Goal: Information Seeking & Learning: Find specific page/section

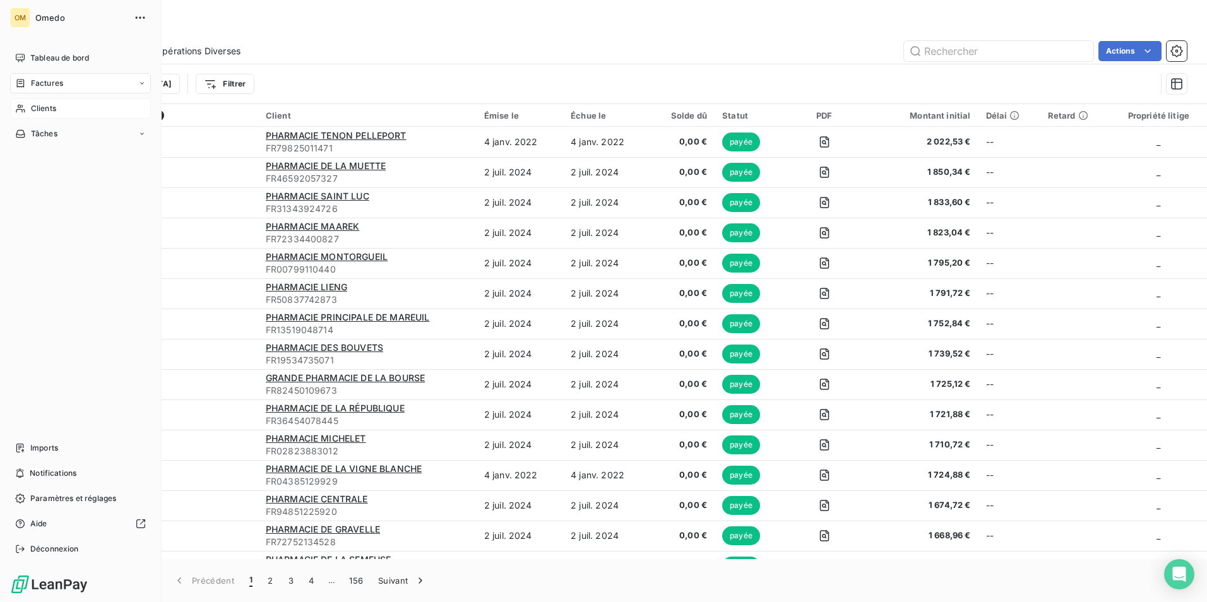
click at [21, 107] on icon at bounding box center [20, 109] width 9 height 8
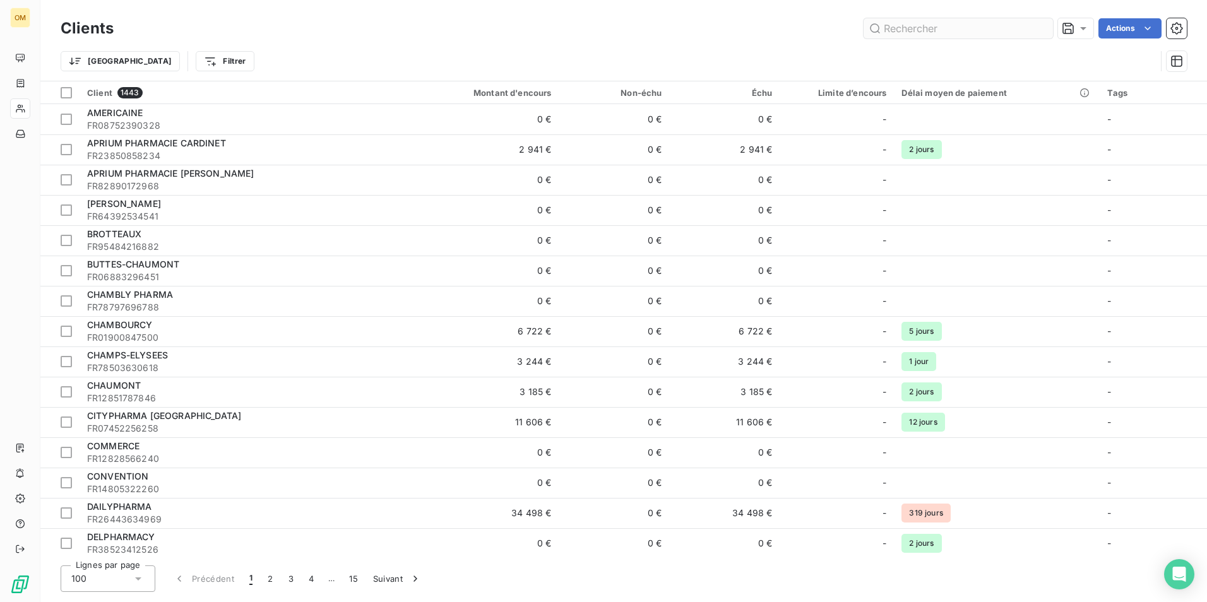
click at [904, 33] on input "text" at bounding box center [958, 28] width 189 height 20
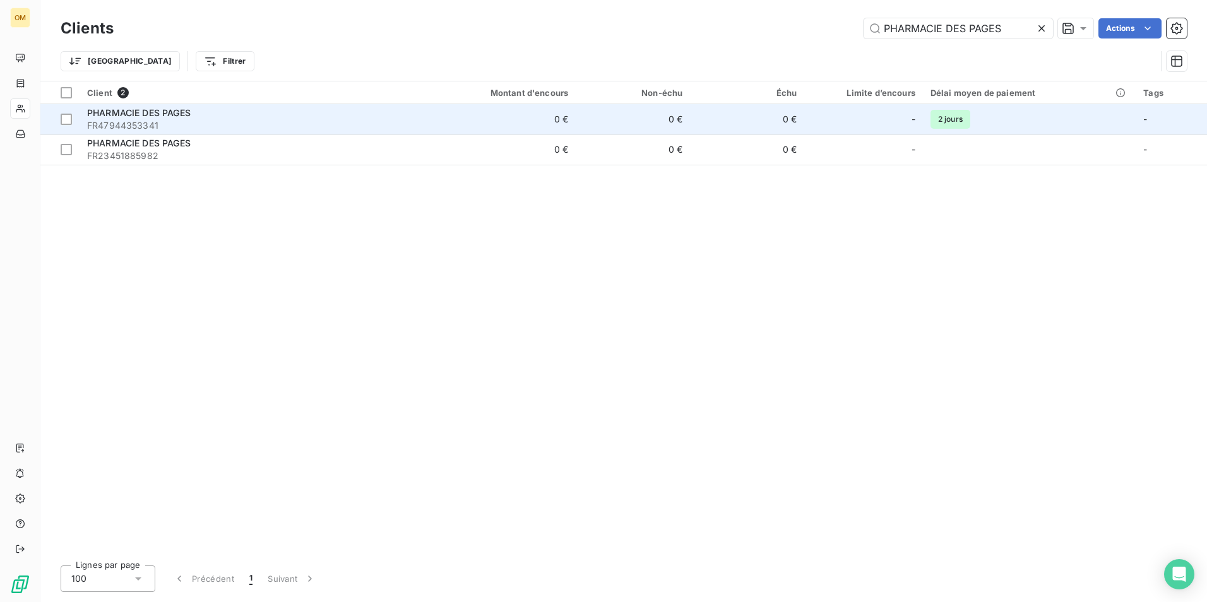
type input "PHARMACIE DES PAGES"
click at [270, 125] on span "FR47944353341" at bounding box center [251, 125] width 328 height 13
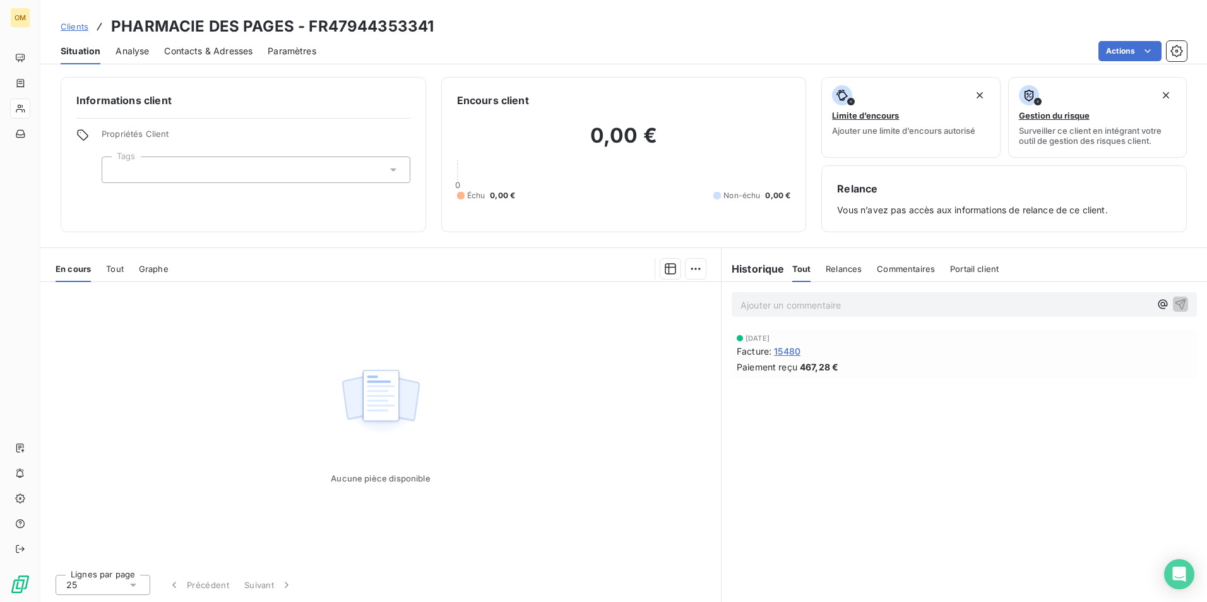
click at [787, 349] on span "15480" at bounding box center [787, 351] width 27 height 13
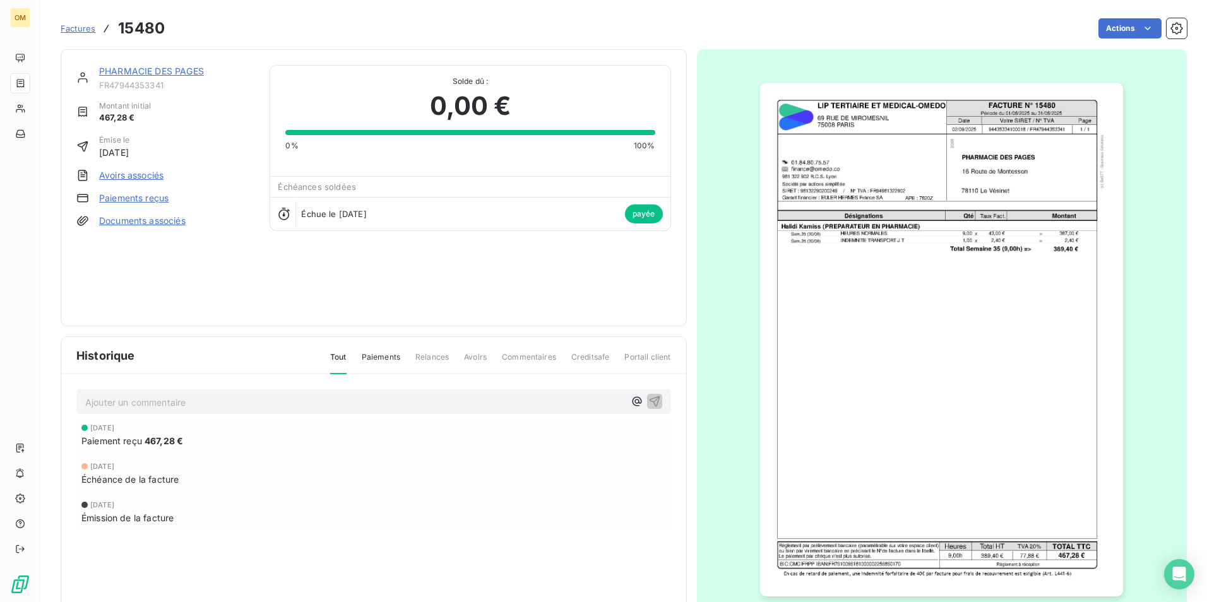
click at [940, 184] on img "button" at bounding box center [941, 340] width 363 height 514
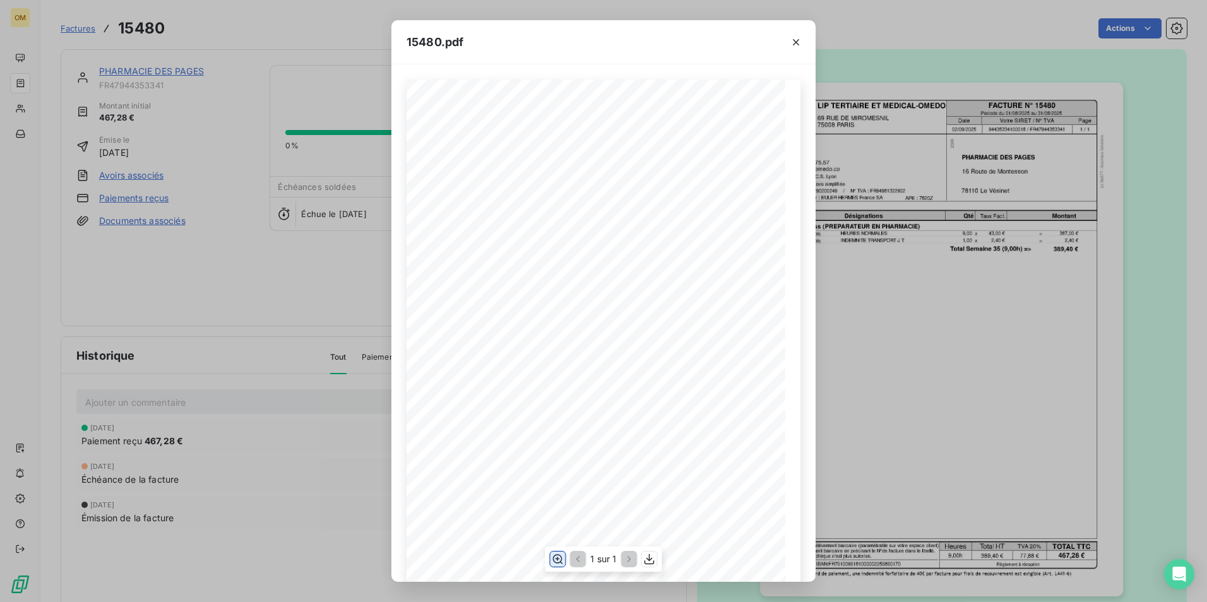
click at [554, 557] on icon "button" at bounding box center [558, 559] width 10 height 9
click at [791, 44] on icon "button" at bounding box center [796, 42] width 13 height 13
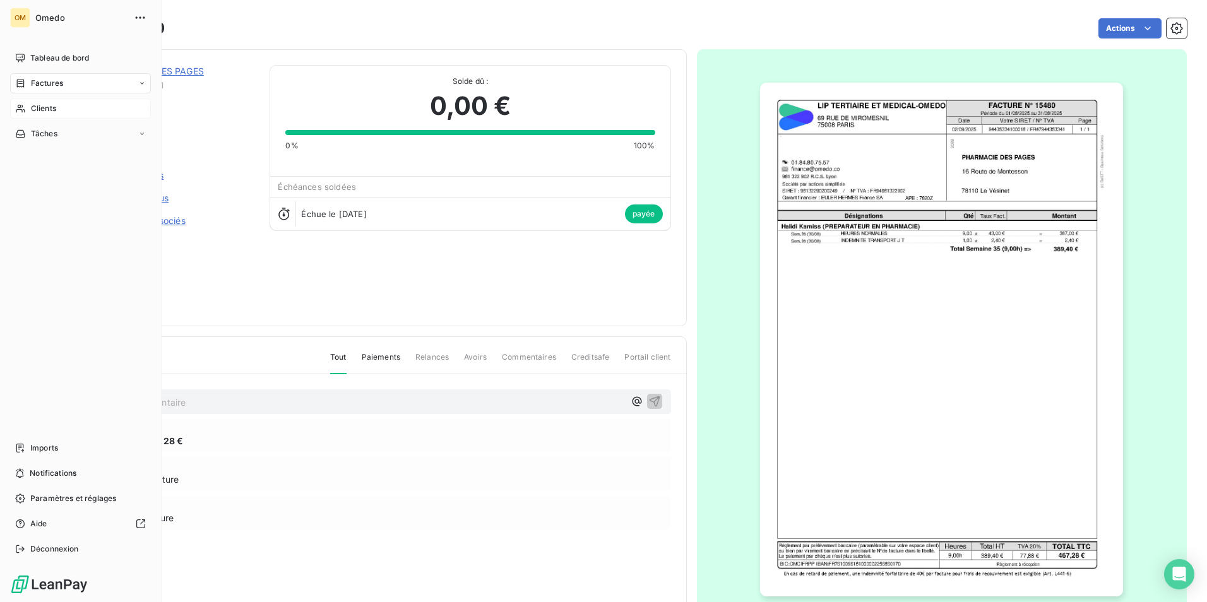
click at [32, 110] on span "Clients" at bounding box center [43, 108] width 25 height 11
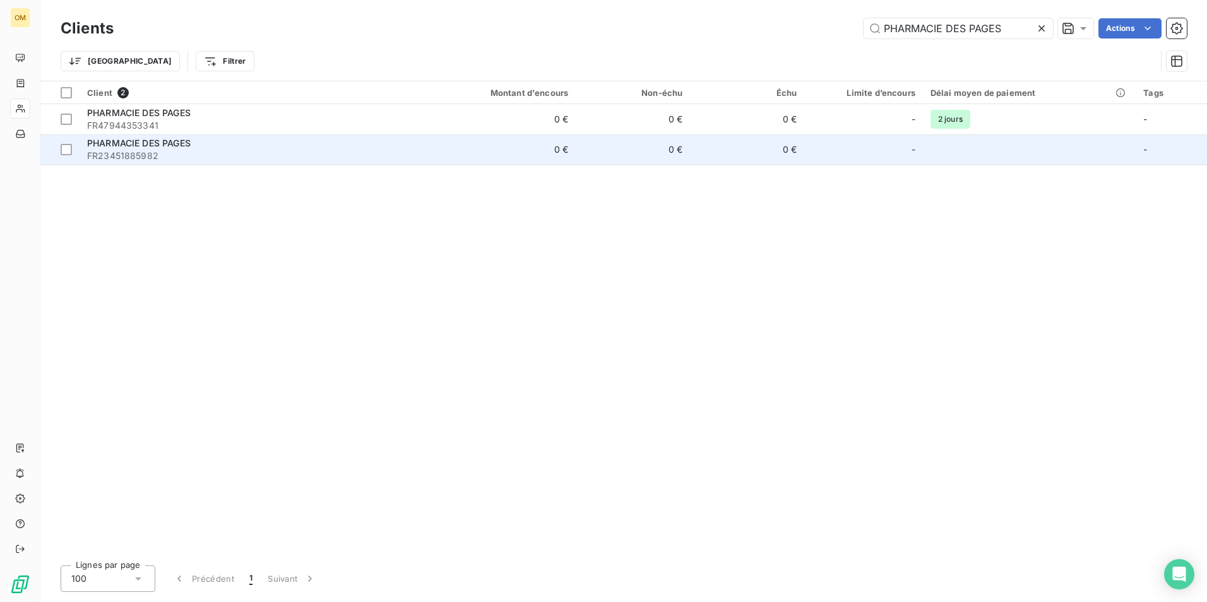
click at [181, 146] on span "PHARMACIE DES PAGES" at bounding box center [139, 143] width 104 height 11
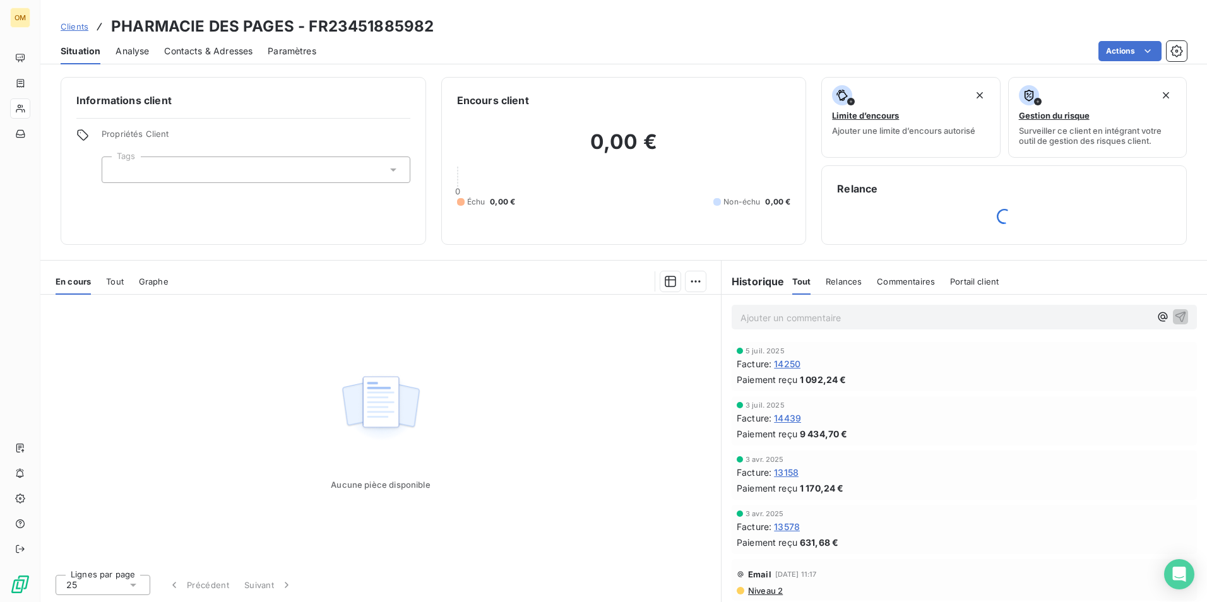
scroll to position [1, 0]
click at [1006, 255] on div "Informations client Propriétés Client Tags Encours client 0,00 € 0 Échu 0,00 € …" at bounding box center [623, 335] width 1167 height 533
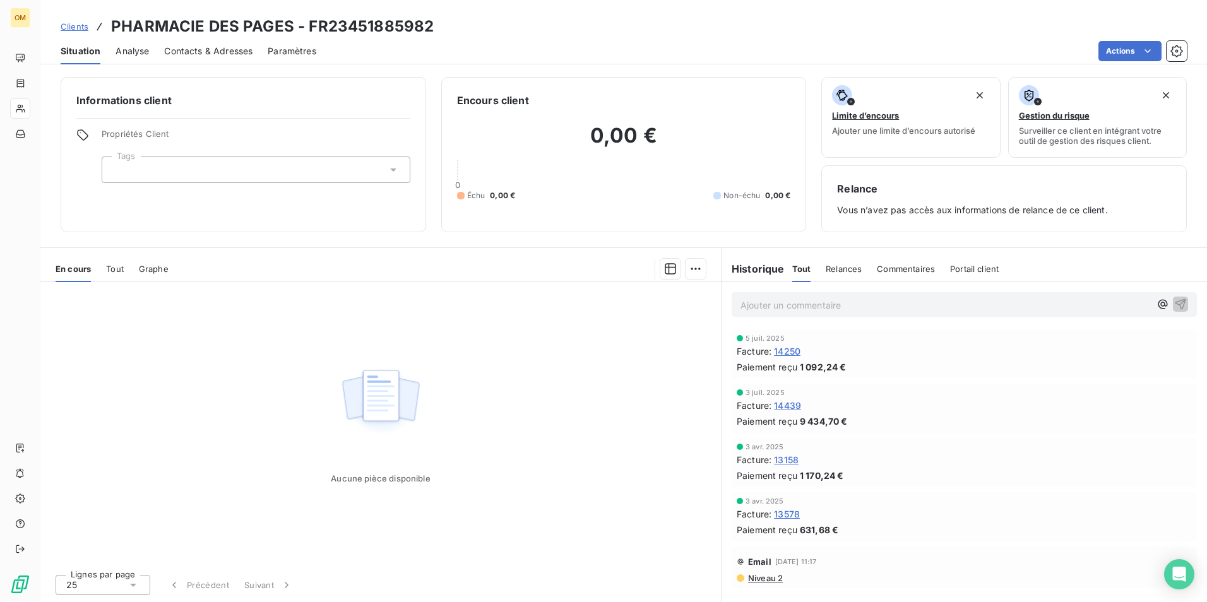
scroll to position [0, 0]
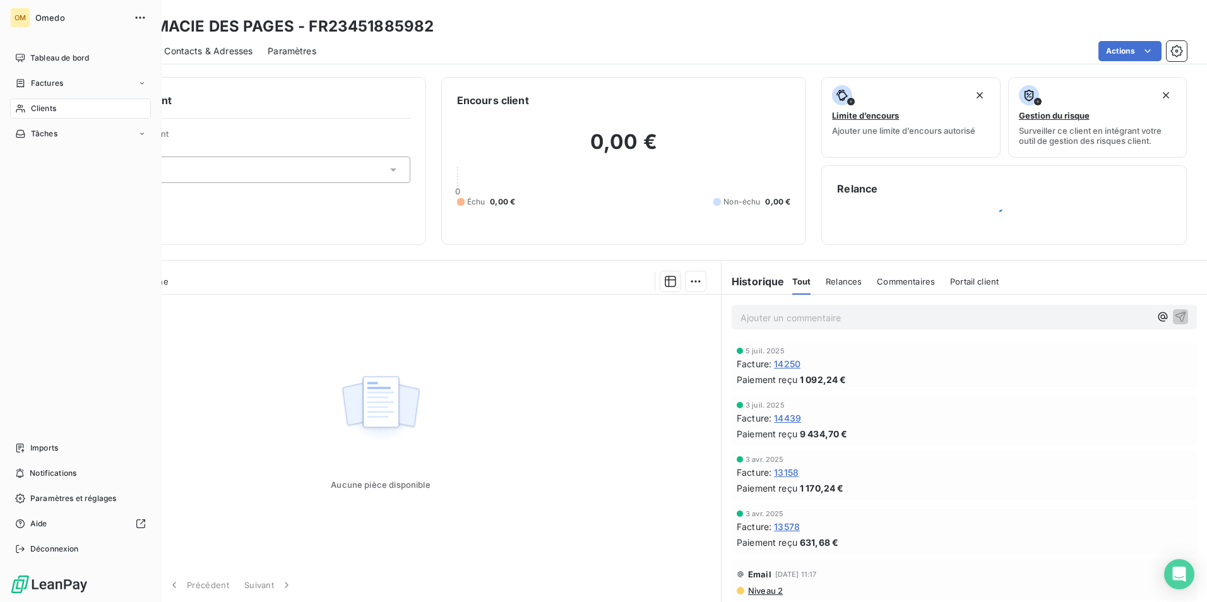
click at [20, 109] on icon at bounding box center [20, 109] width 9 height 8
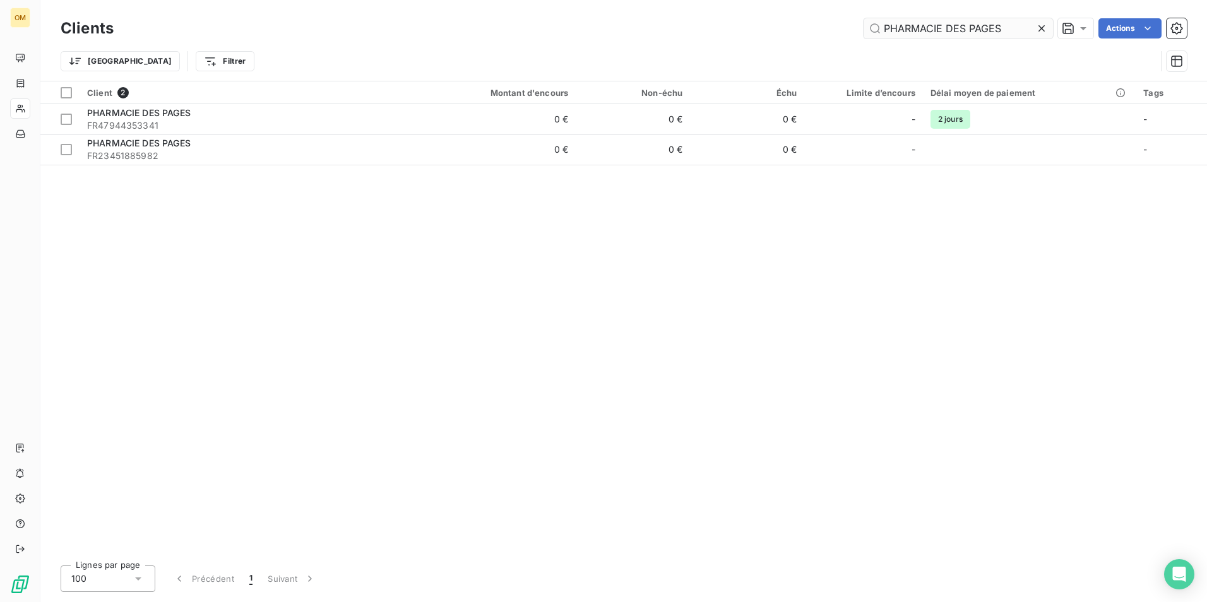
click at [1047, 27] on div at bounding box center [1044, 28] width 18 height 20
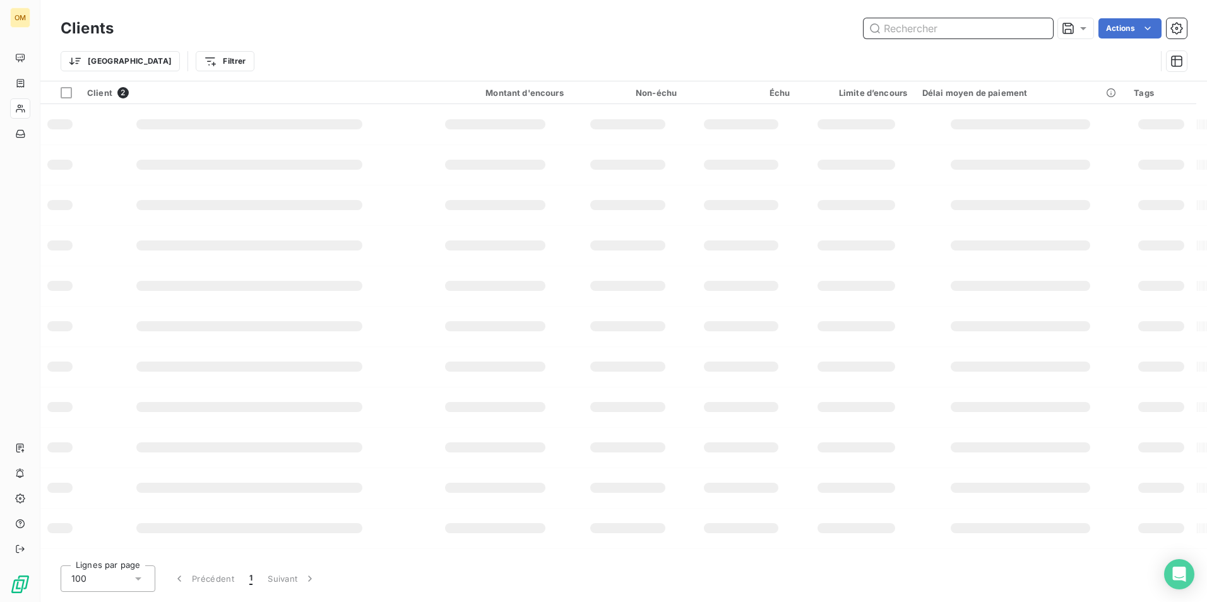
click at [1006, 32] on input "text" at bounding box center [958, 28] width 189 height 20
paste input "PHARMACIE ETNALA"
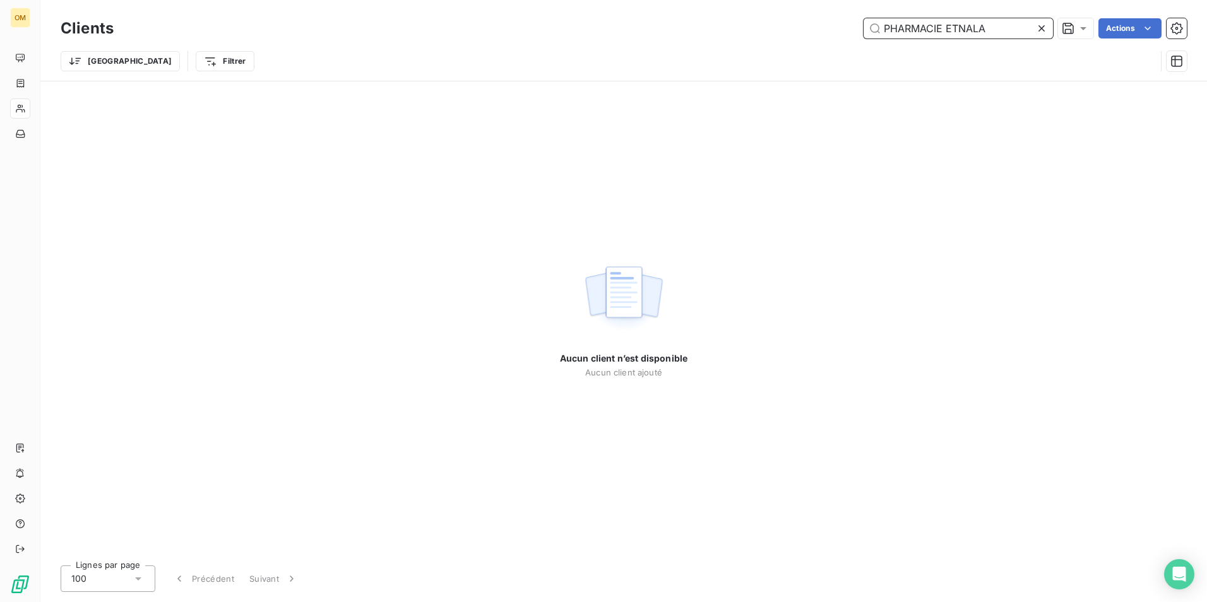
type input "PHARMACIE ETNALA"
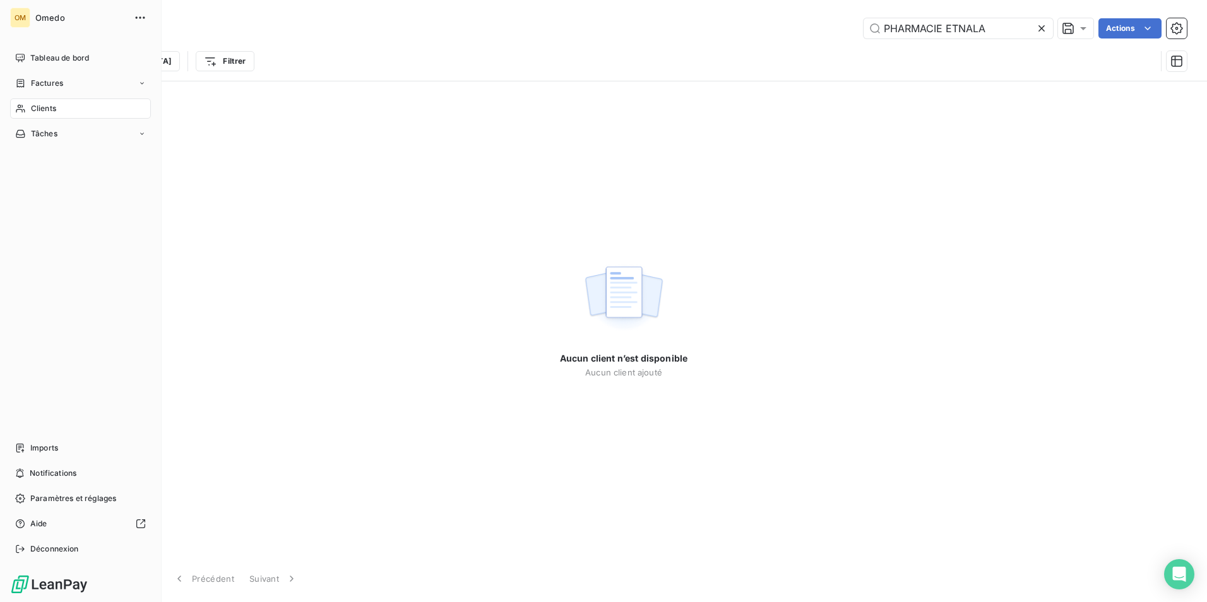
click at [44, 111] on span "Clients" at bounding box center [43, 108] width 25 height 11
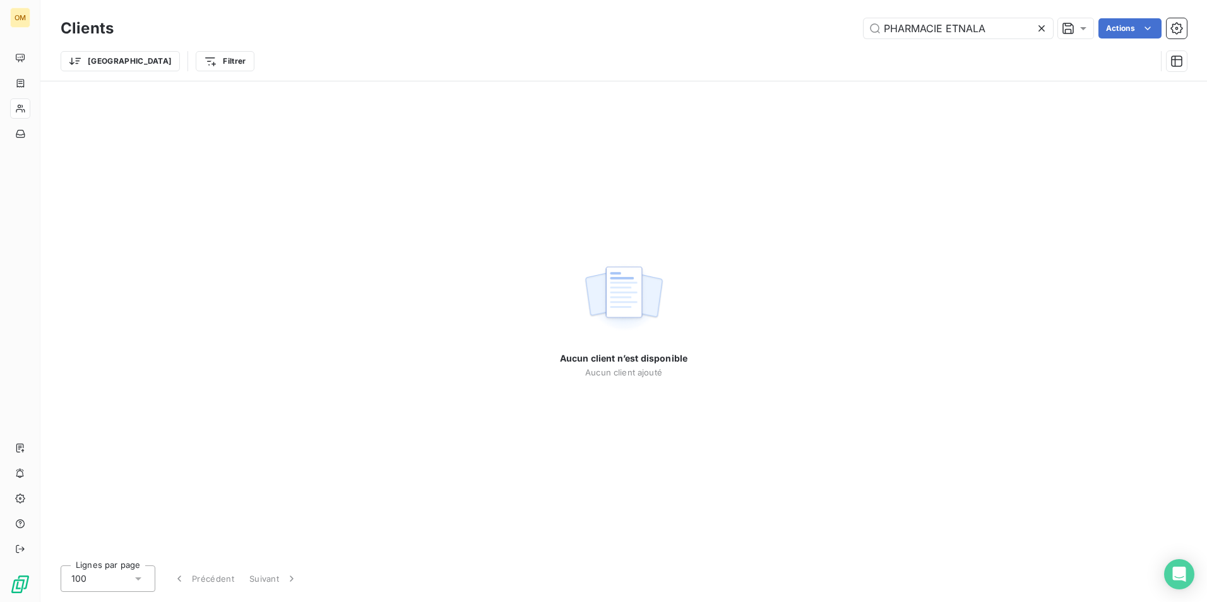
click at [1043, 30] on icon at bounding box center [1042, 28] width 6 height 6
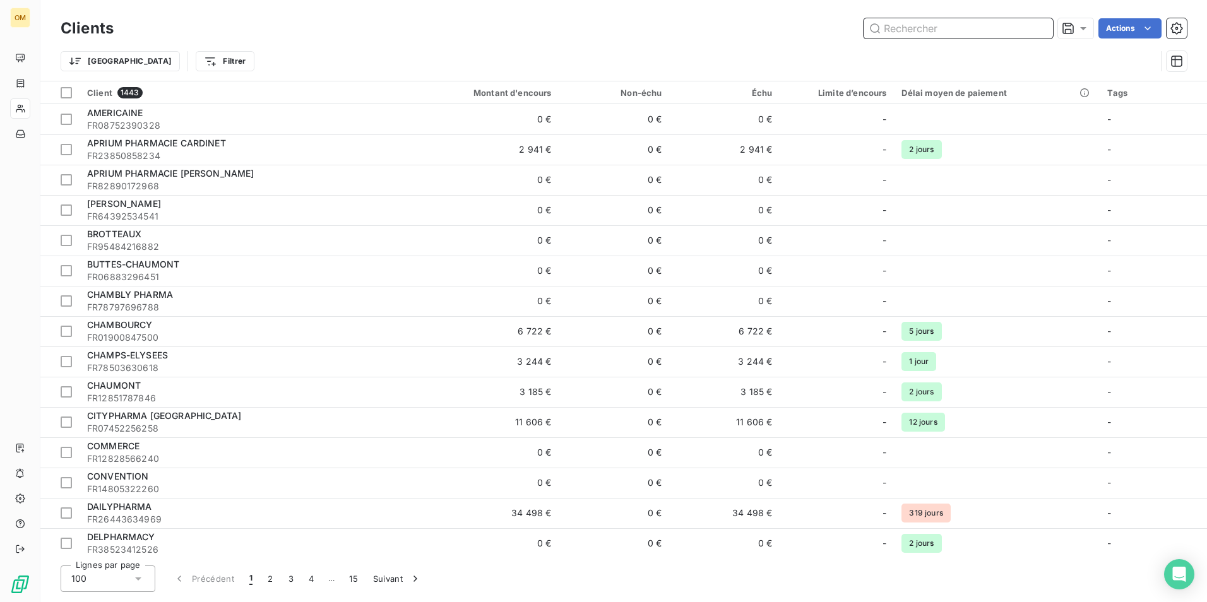
click at [904, 36] on input "text" at bounding box center [958, 28] width 189 height 20
paste input "913392841"
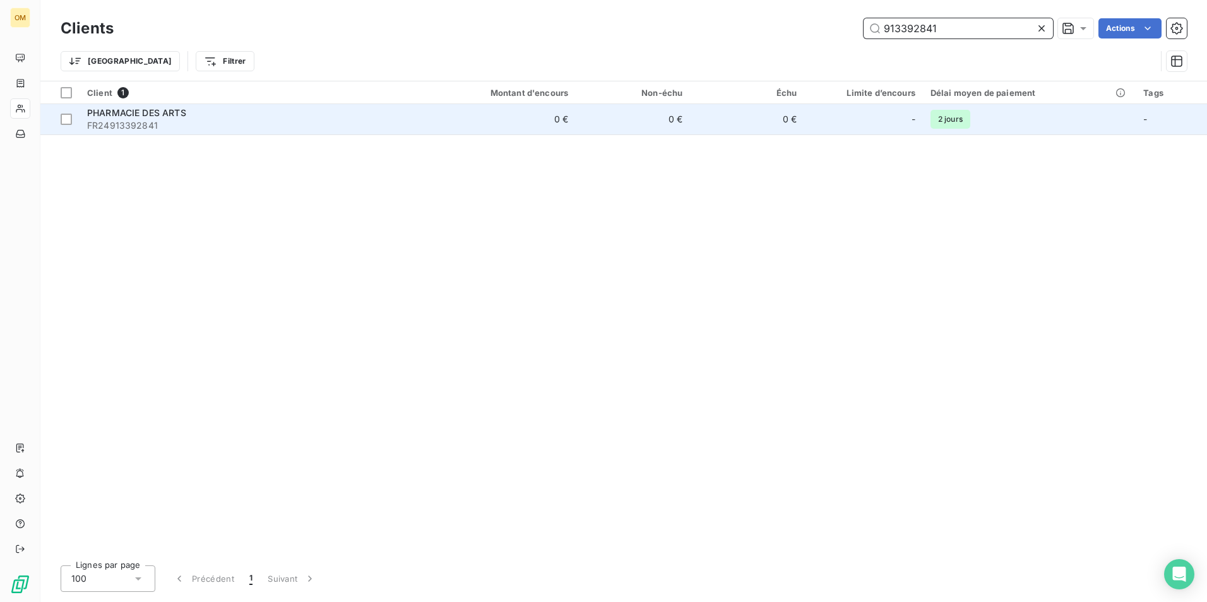
type input "913392841"
click at [252, 123] on span "FR24913392841" at bounding box center [251, 125] width 328 height 13
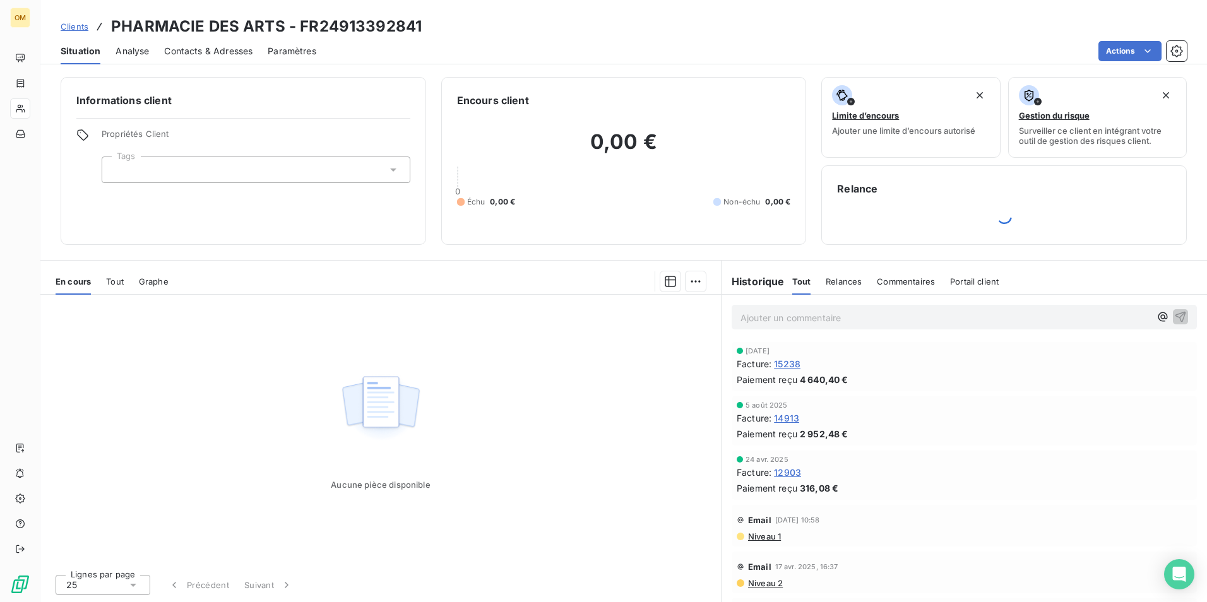
click at [789, 367] on span "15238" at bounding box center [787, 363] width 27 height 13
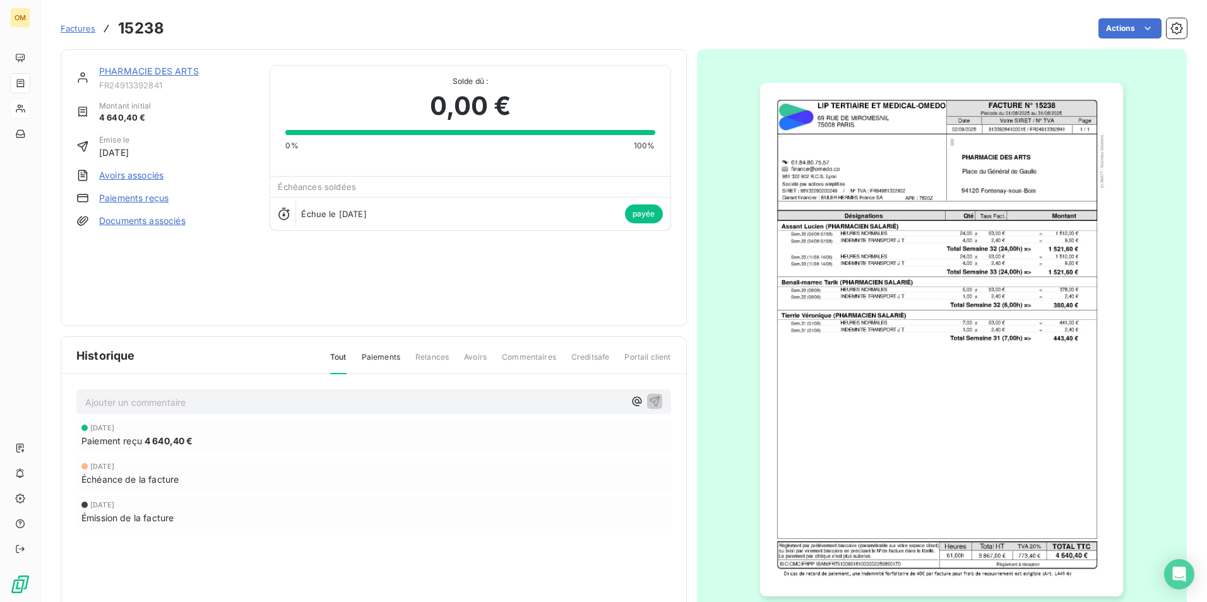
click at [944, 185] on img "button" at bounding box center [941, 340] width 363 height 514
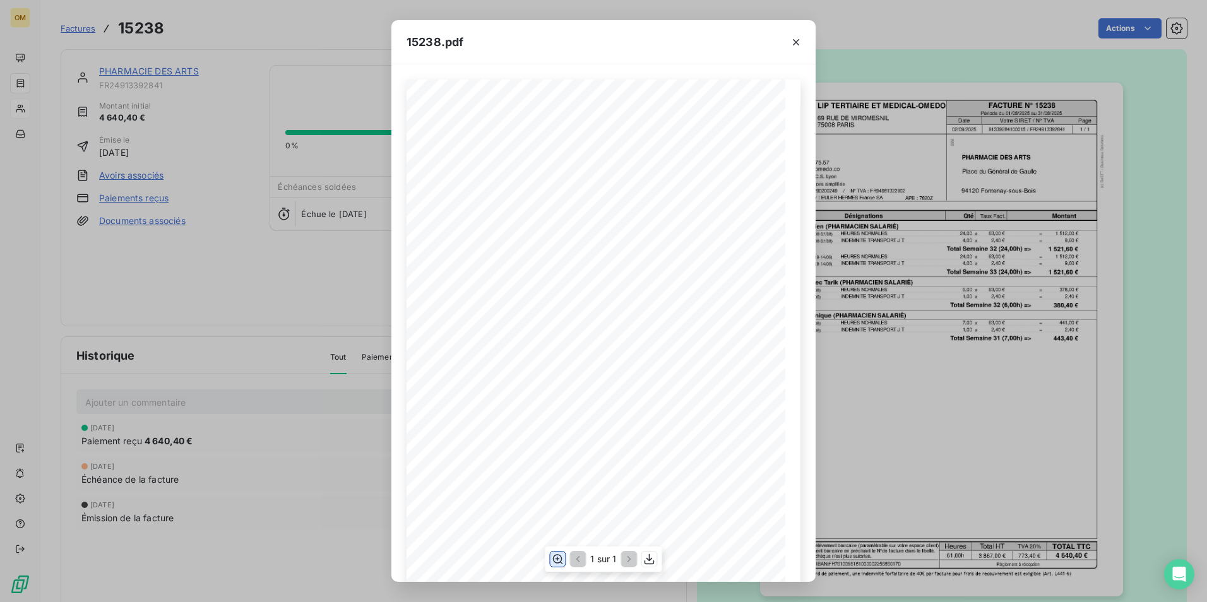
click at [555, 560] on icon "button" at bounding box center [557, 559] width 13 height 13
click at [796, 40] on icon "button" at bounding box center [796, 42] width 13 height 13
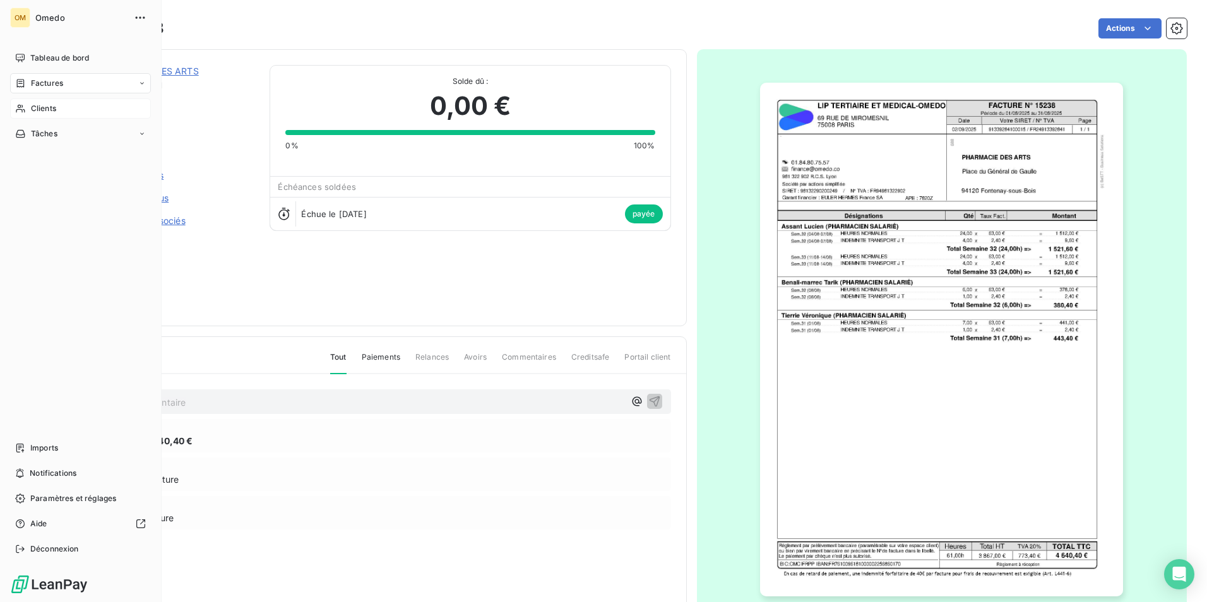
click at [41, 115] on div "Clients" at bounding box center [80, 108] width 141 height 20
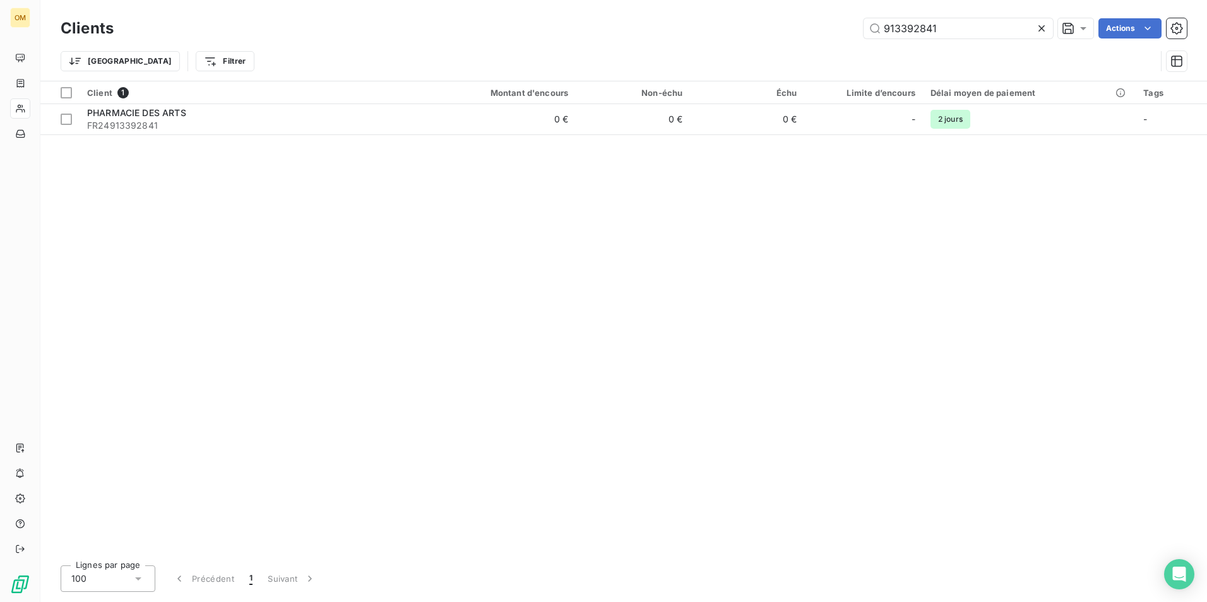
drag, startPoint x: 909, startPoint y: 28, endPoint x: 860, endPoint y: 30, distance: 48.7
click at [860, 30] on div "913392841 Actions" at bounding box center [658, 28] width 1058 height 20
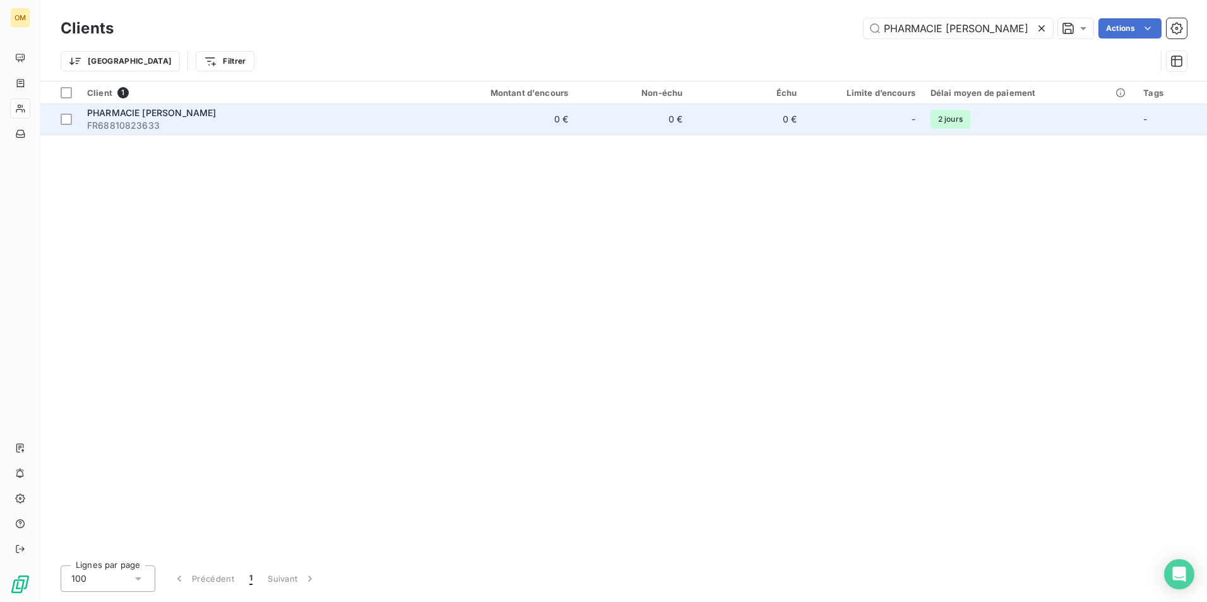
type input "PHARMACIE [PERSON_NAME]"
click at [220, 110] on div "PHARMACIE [PERSON_NAME]" at bounding box center [251, 113] width 328 height 13
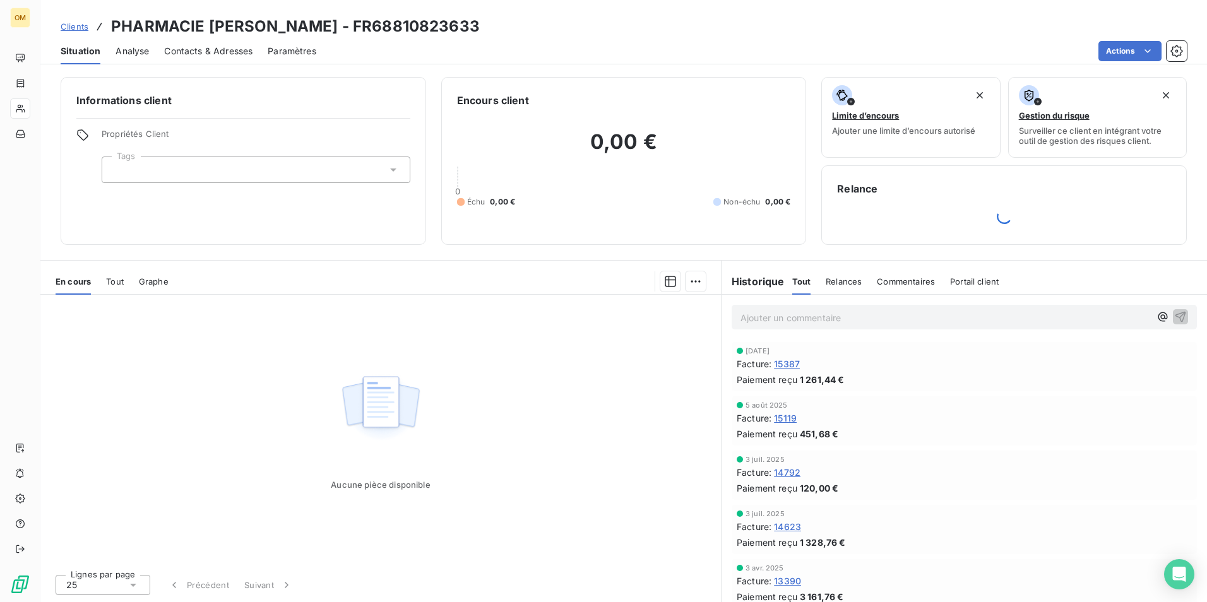
click at [793, 361] on span "15387" at bounding box center [787, 363] width 26 height 13
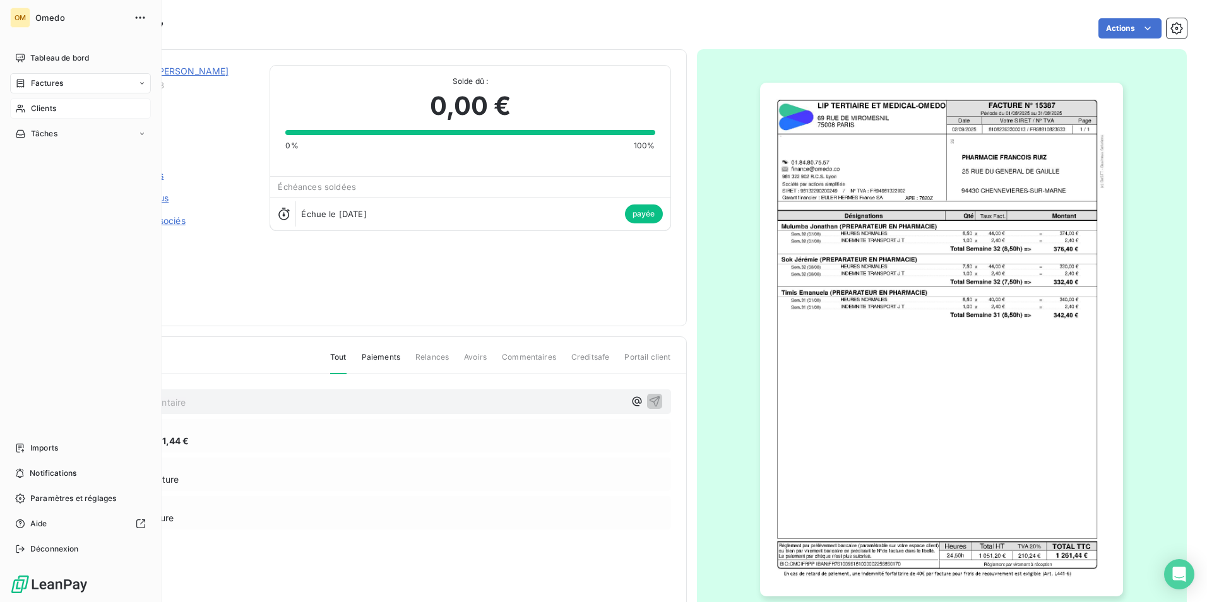
click at [34, 103] on span "Clients" at bounding box center [43, 108] width 25 height 11
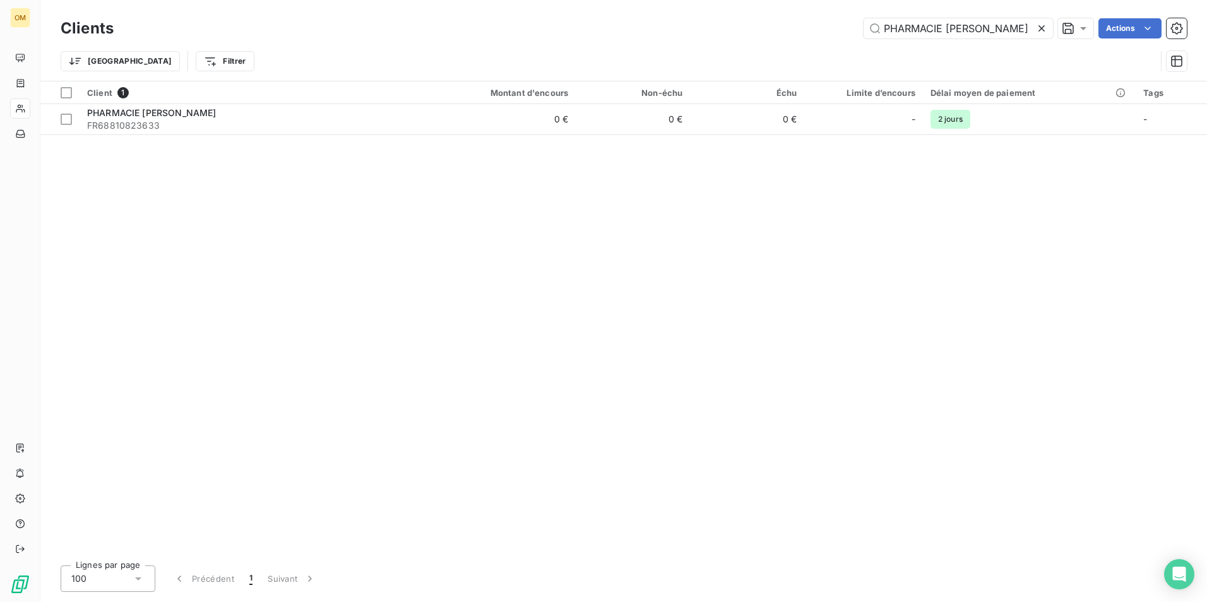
click at [1044, 26] on icon at bounding box center [1042, 28] width 6 height 6
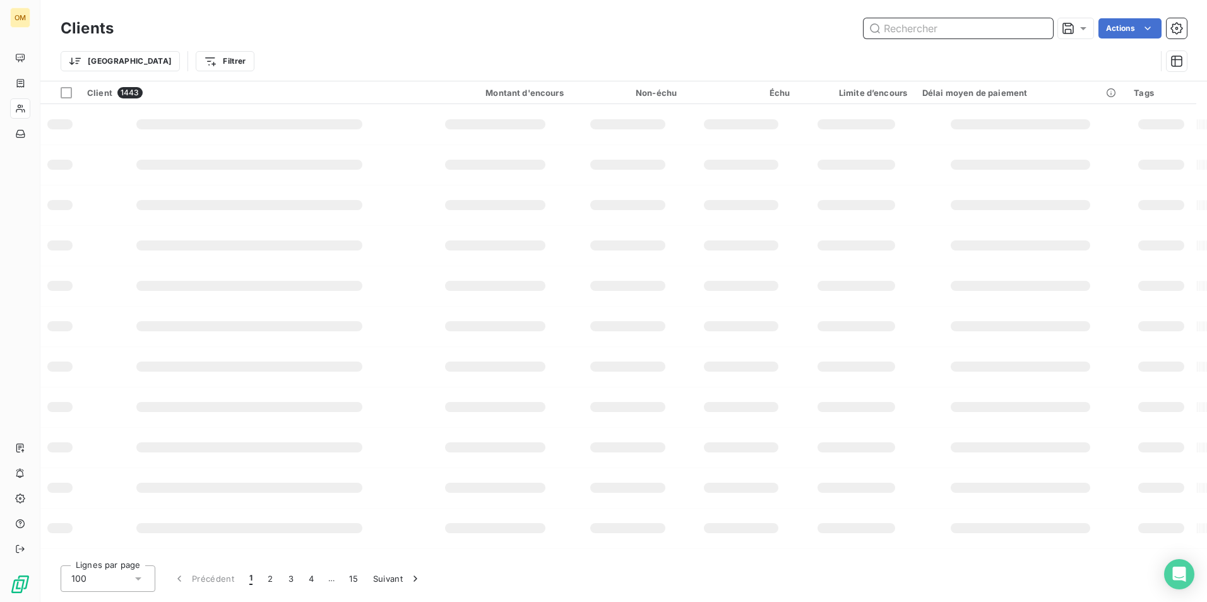
click at [988, 27] on input "text" at bounding box center [958, 28] width 189 height 20
paste input "SELAS GRANDE PHARMACIE DOUMER PASSY"
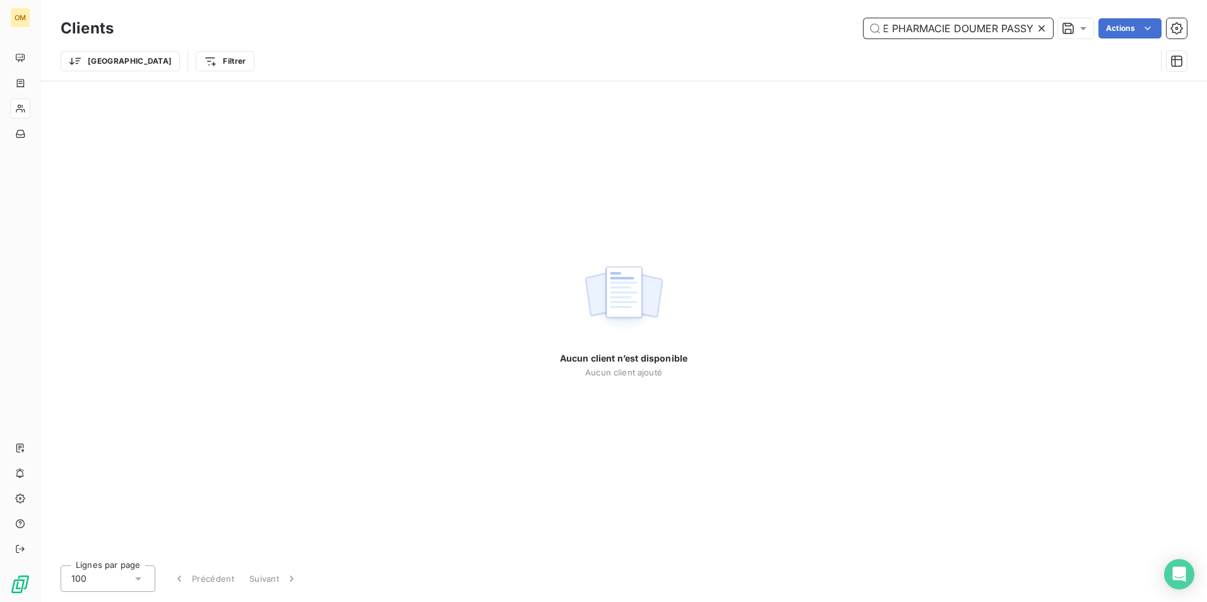
type input "SELAS GRANDE PHARMACIE DOUMER PASSY"
click at [1046, 28] on icon at bounding box center [1041, 28] width 13 height 13
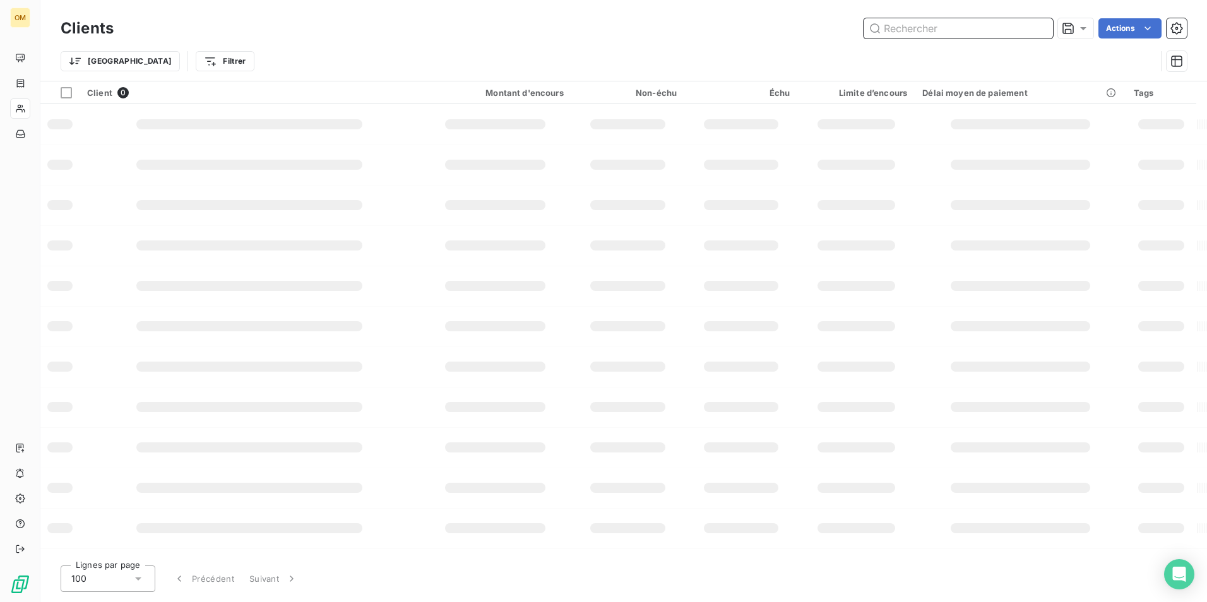
click at [984, 32] on input "text" at bounding box center [958, 28] width 189 height 20
paste input "483897484"
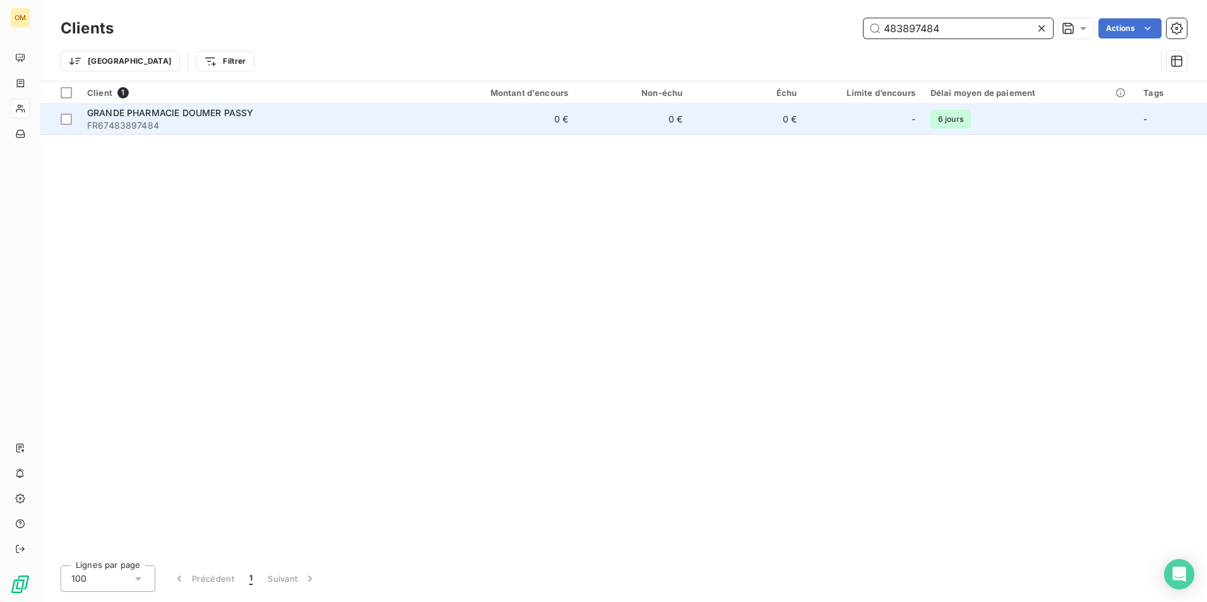
type input "483897484"
click at [246, 112] on span "GRANDE PHARMACIE DOUMER PASSY" at bounding box center [170, 112] width 166 height 11
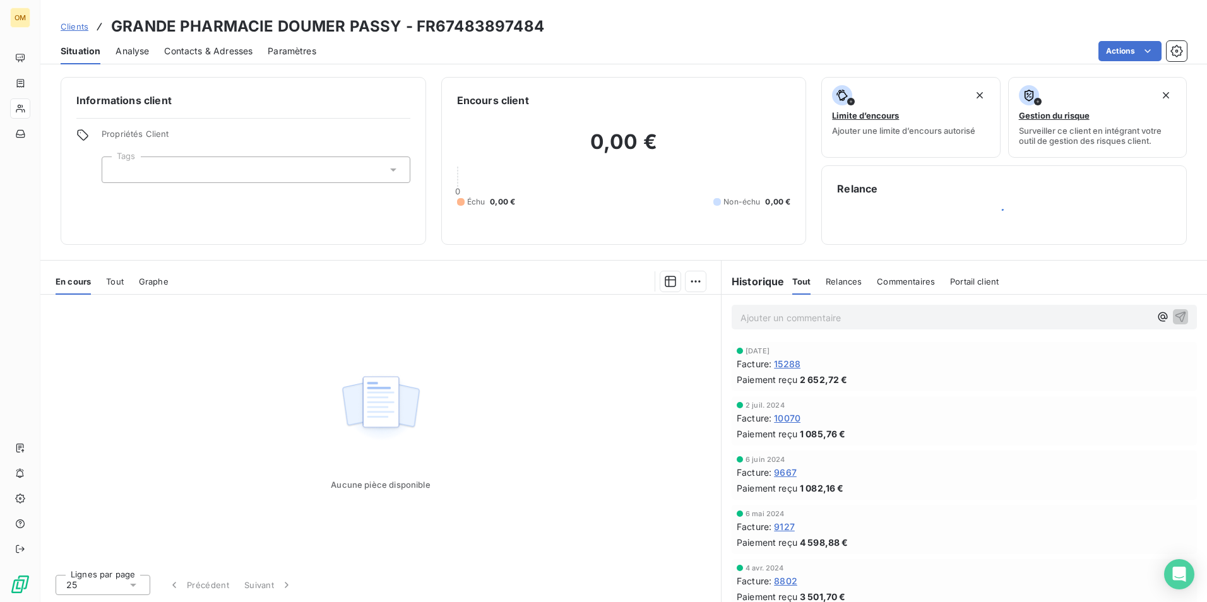
click at [792, 365] on span "15288" at bounding box center [787, 363] width 27 height 13
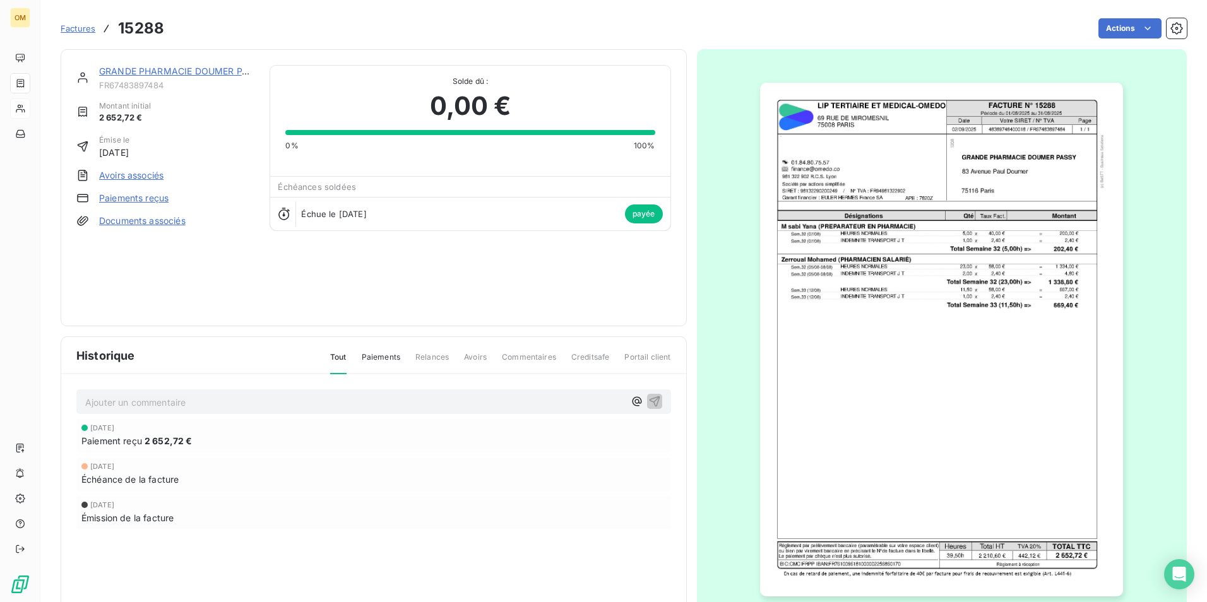
click at [950, 234] on img "button" at bounding box center [941, 340] width 363 height 514
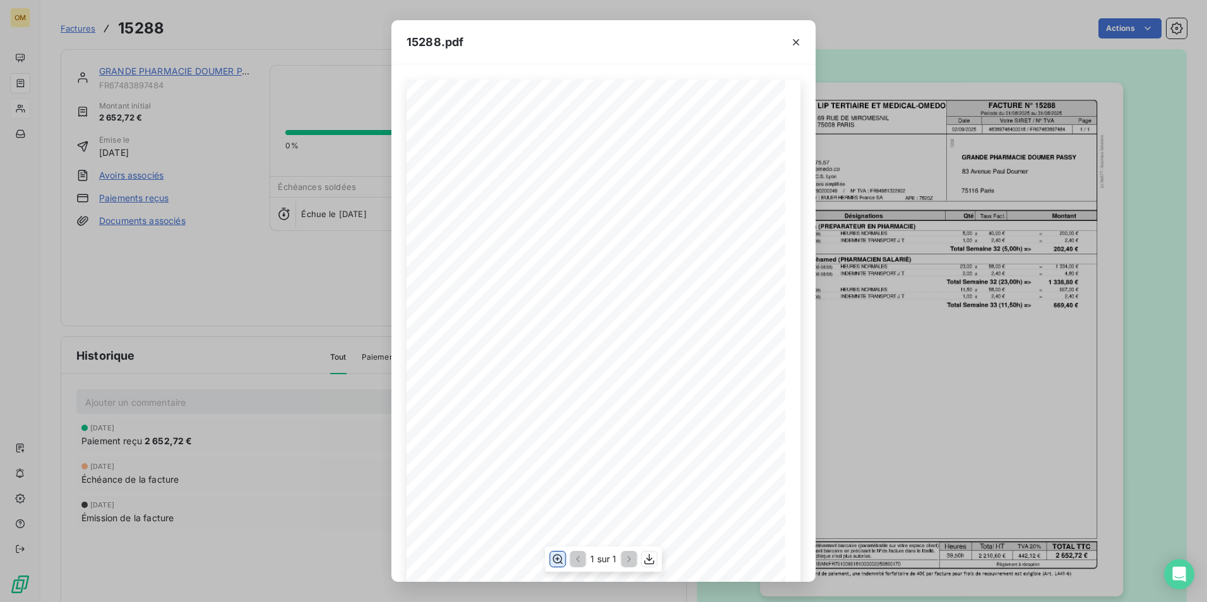
click at [551, 562] on icon "button" at bounding box center [557, 559] width 13 height 13
